Goal: Information Seeking & Learning: Learn about a topic

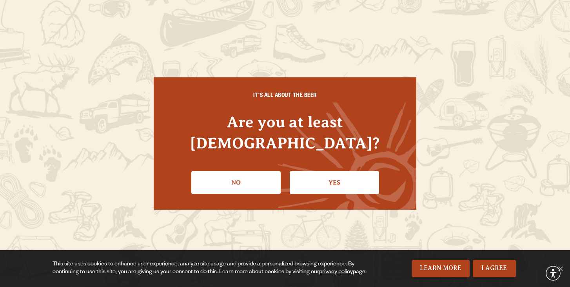
click at [355, 175] on link "Yes" at bounding box center [334, 182] width 89 height 23
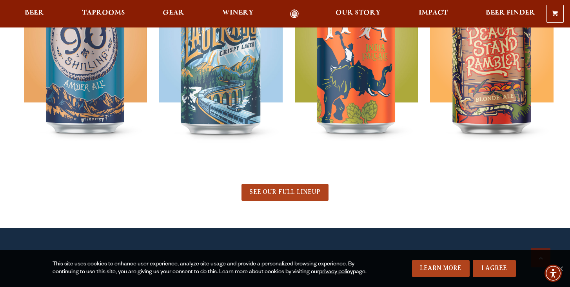
scroll to position [439, 0]
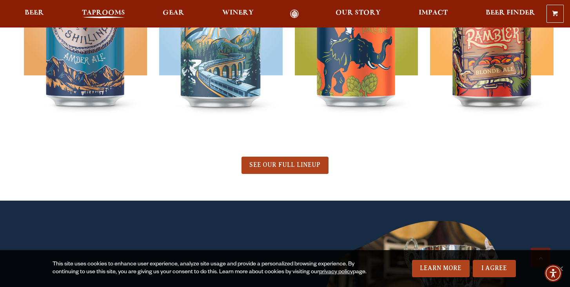
click at [117, 14] on span "Taprooms" at bounding box center [103, 13] width 43 height 6
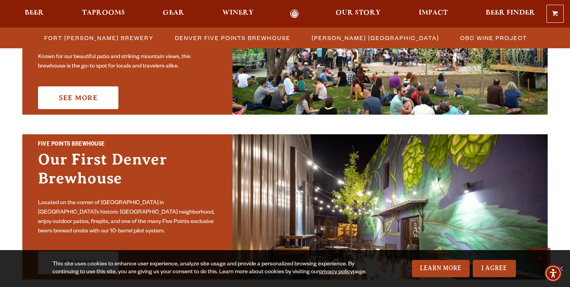
scroll to position [318, 0]
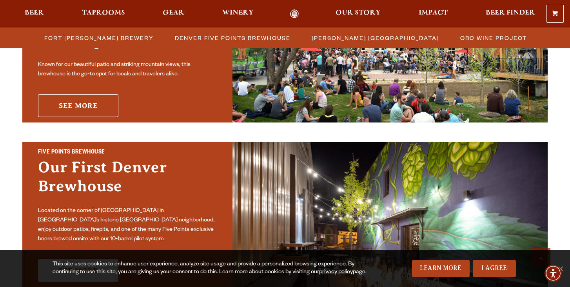
click at [95, 97] on link "See More" at bounding box center [78, 105] width 80 height 23
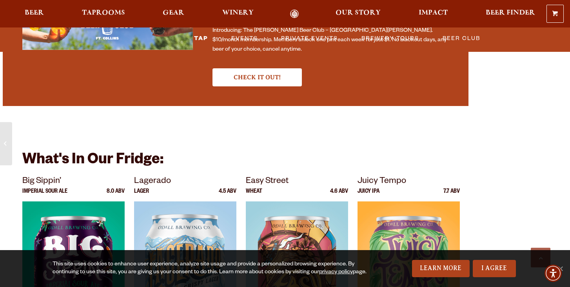
scroll to position [2462, 0]
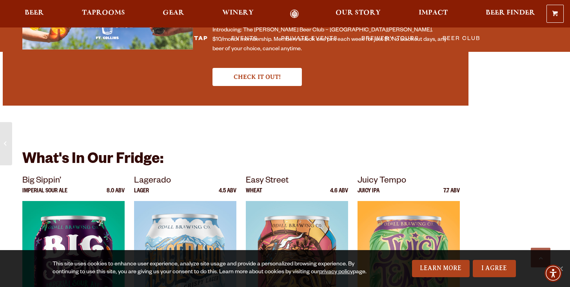
click at [245, 41] on div "Your Best Tasting Subscription $10/month membership Introducing: The Odell Beer…" at bounding box center [321, 14] width 256 height 143
click at [244, 40] on div "Your Best Tasting Subscription $10/month membership Introducing: The Odell Beer…" at bounding box center [321, 14] width 256 height 143
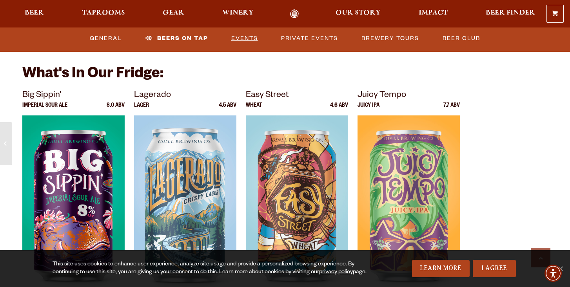
click at [247, 36] on link "Events" at bounding box center [244, 38] width 33 height 18
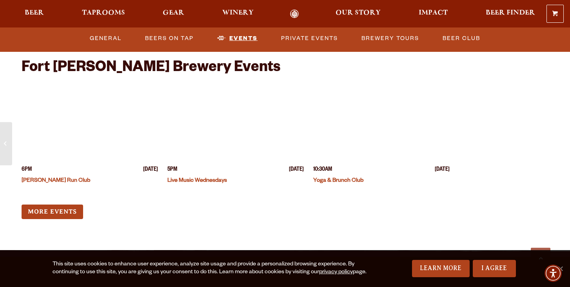
scroll to position [3036, 0]
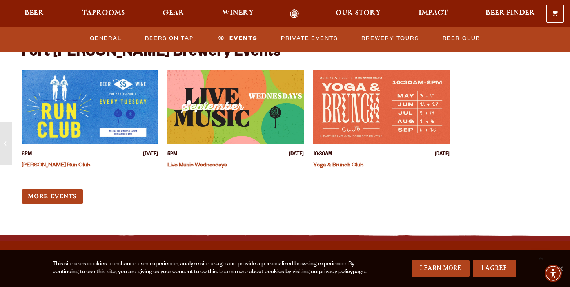
click at [78, 189] on link "More Events" at bounding box center [53, 196] width 62 height 15
